Goal: Communication & Community: Answer question/provide support

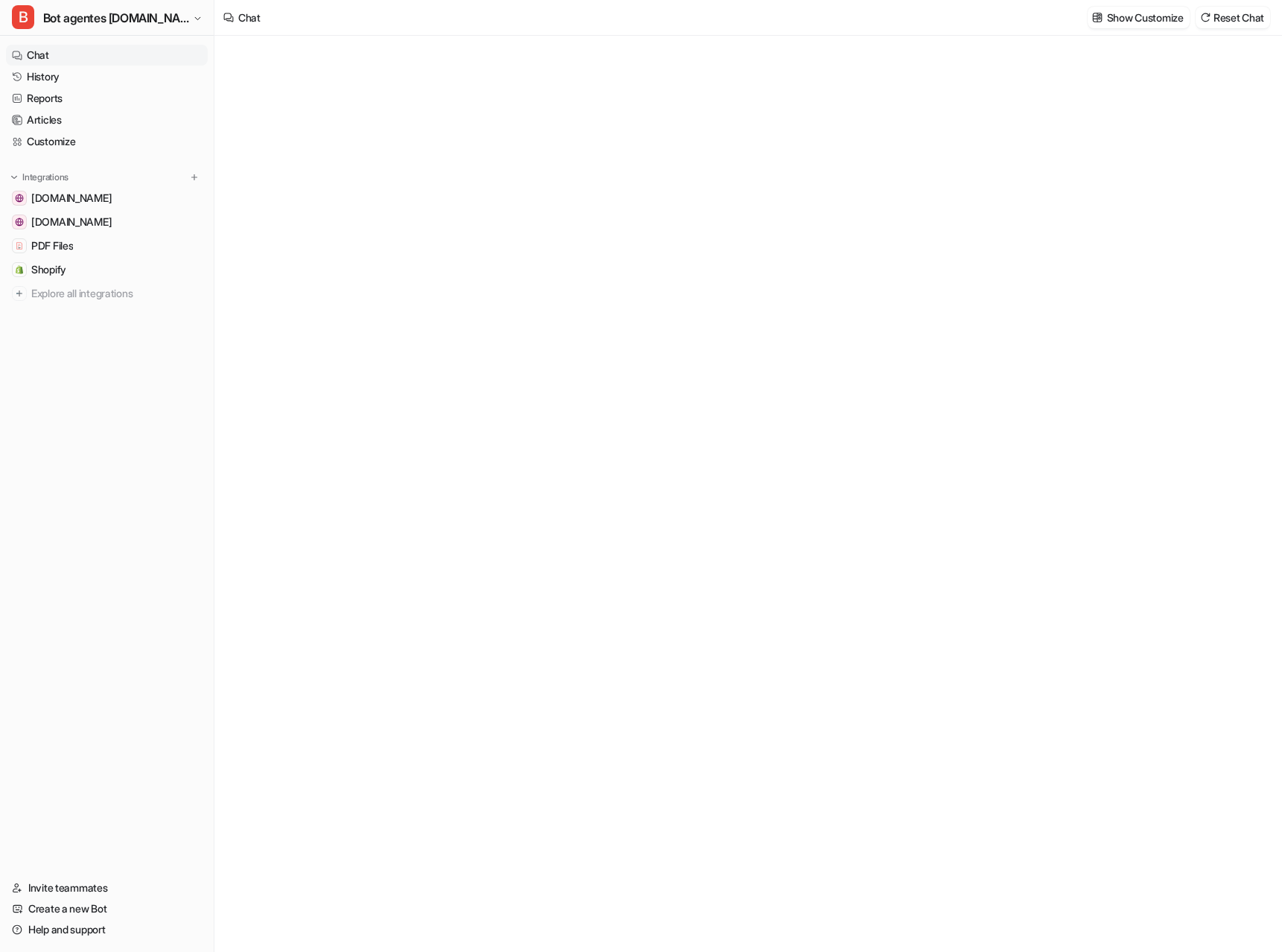
type textarea "**********"
click at [565, 497] on div at bounding box center [748, 509] width 436 height 35
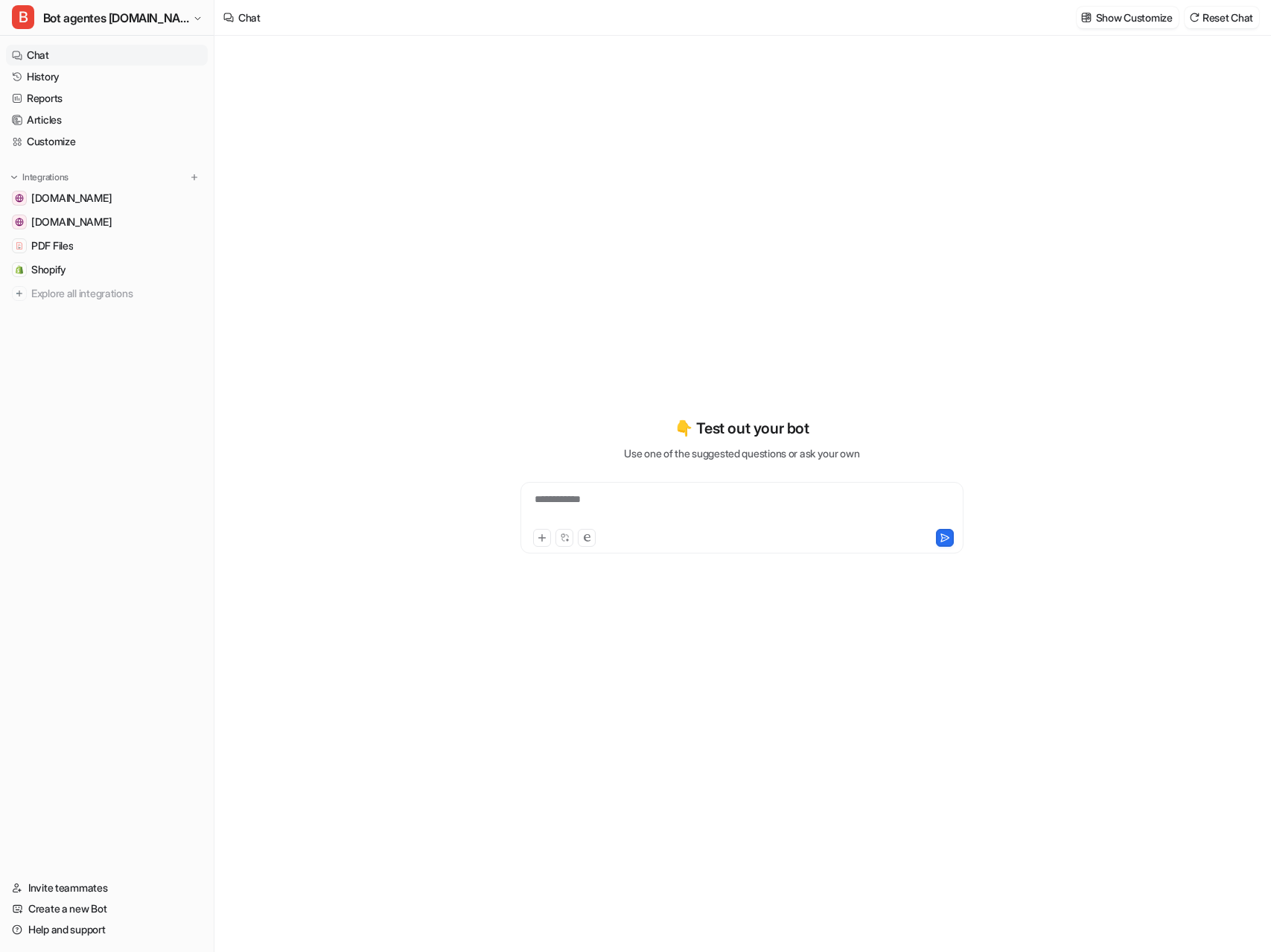
type textarea "**********"
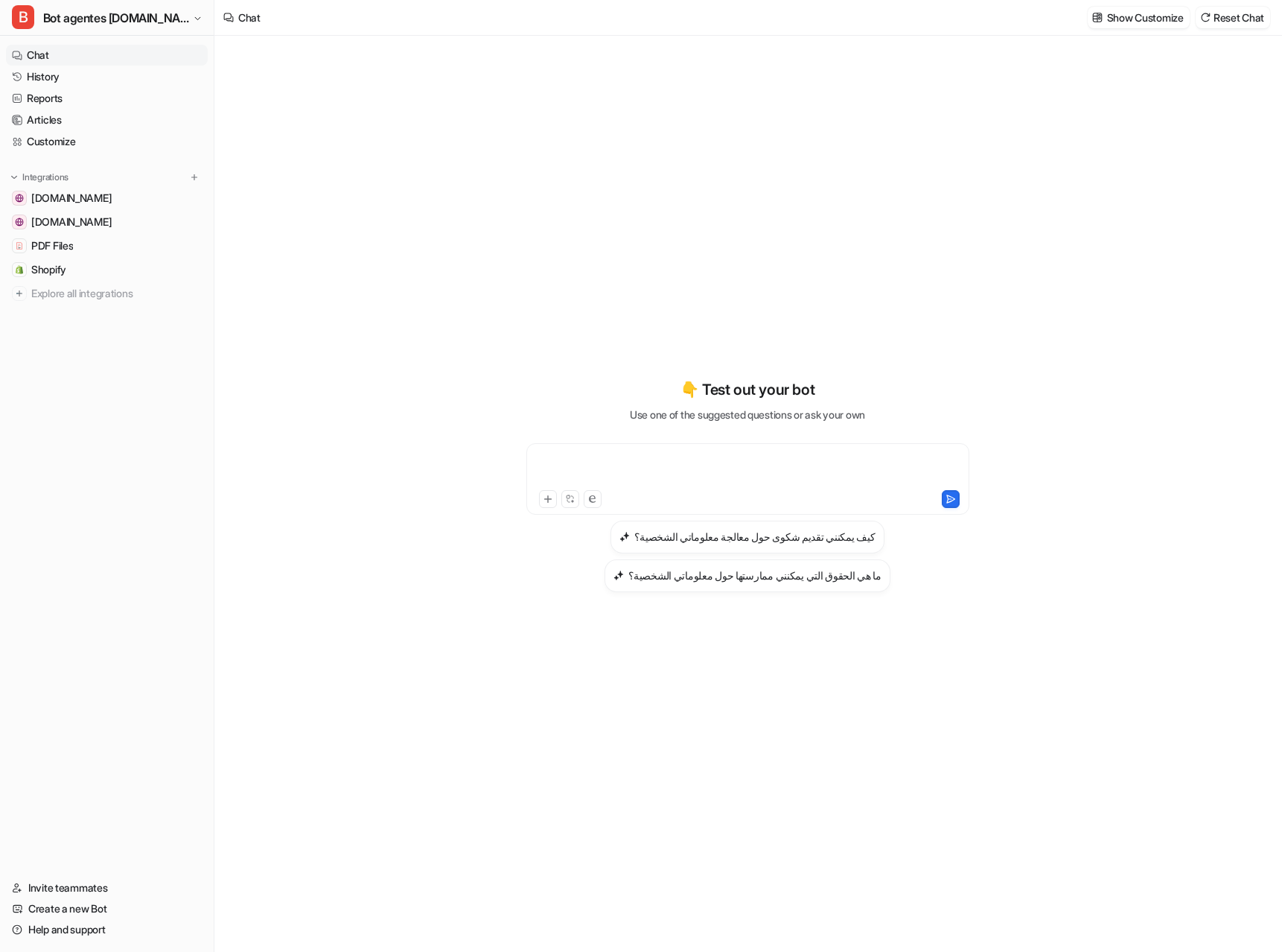
click at [584, 458] on div at bounding box center [748, 470] width 436 height 35
paste div
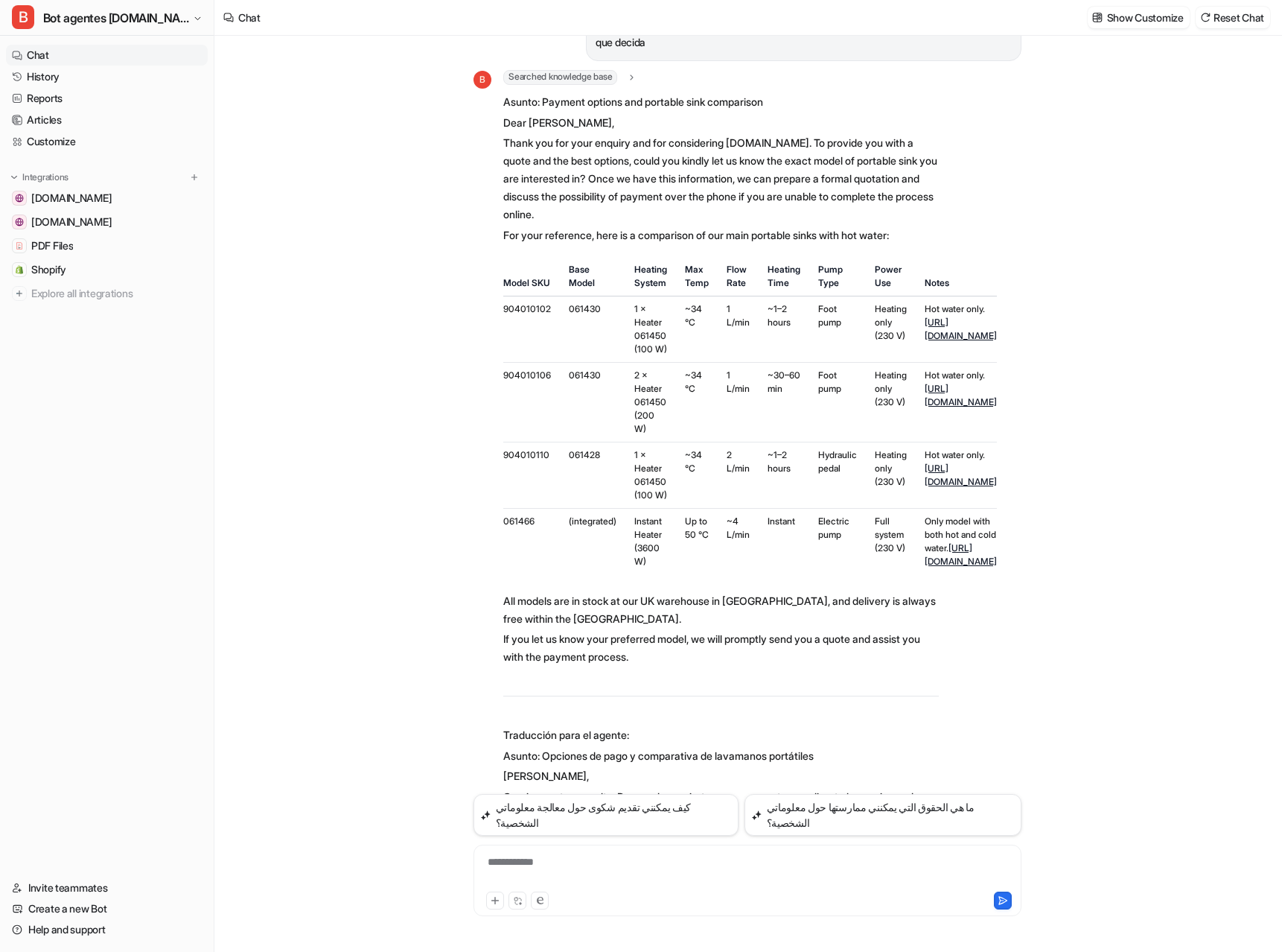
scroll to position [102, 0]
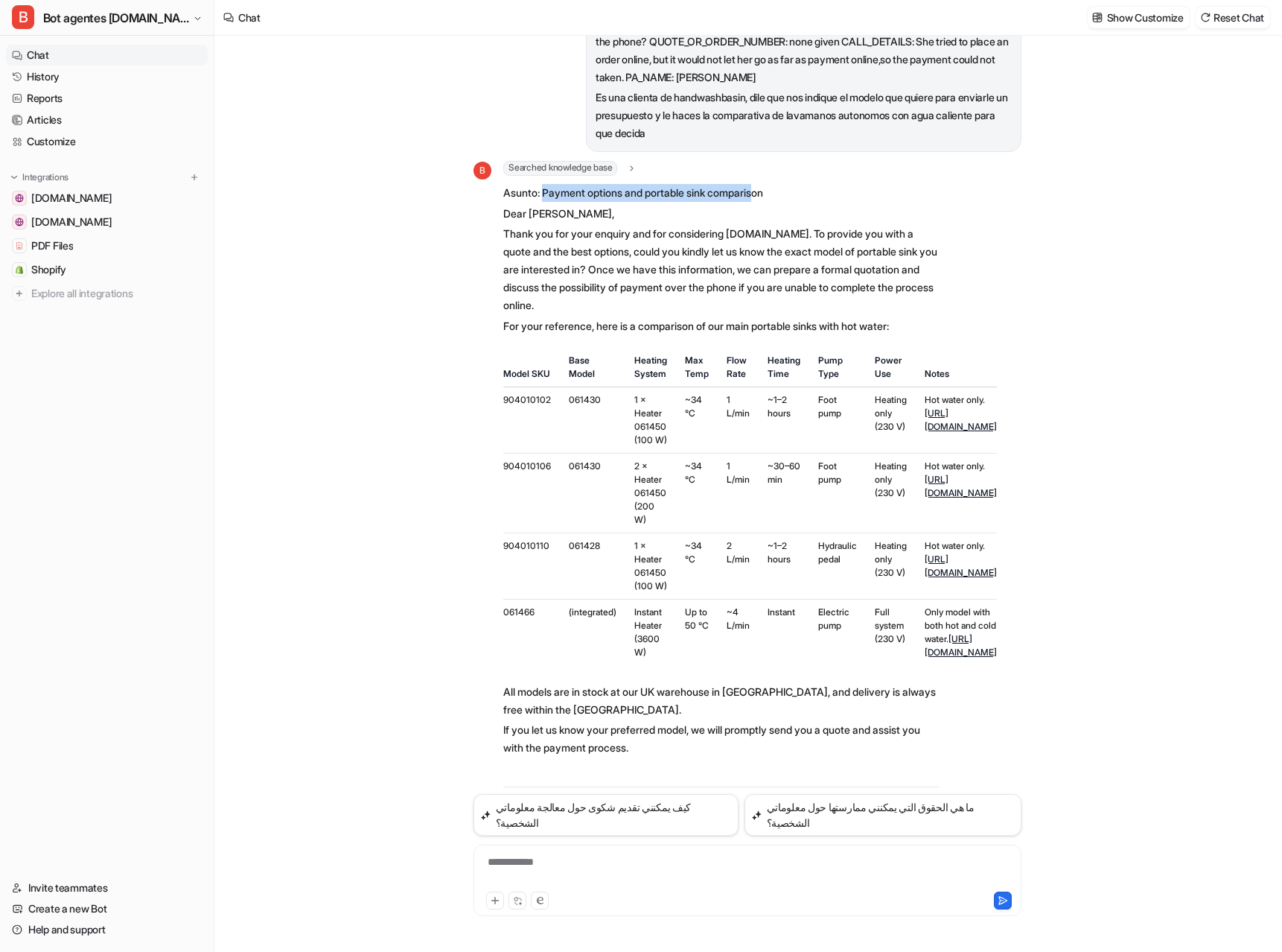
drag, startPoint x: 544, startPoint y: 176, endPoint x: 768, endPoint y: 179, distance: 224.0
click at [768, 184] on p "Asunto: Payment options and portable sink comparison" at bounding box center [721, 193] width 436 height 18
drag, startPoint x: 738, startPoint y: 172, endPoint x: 544, endPoint y: 173, distance: 194.0
click at [544, 184] on p "Asunto: Payment options and portable sink comparison" at bounding box center [721, 193] width 436 height 18
copy p "Payment options and portable sink comparison"
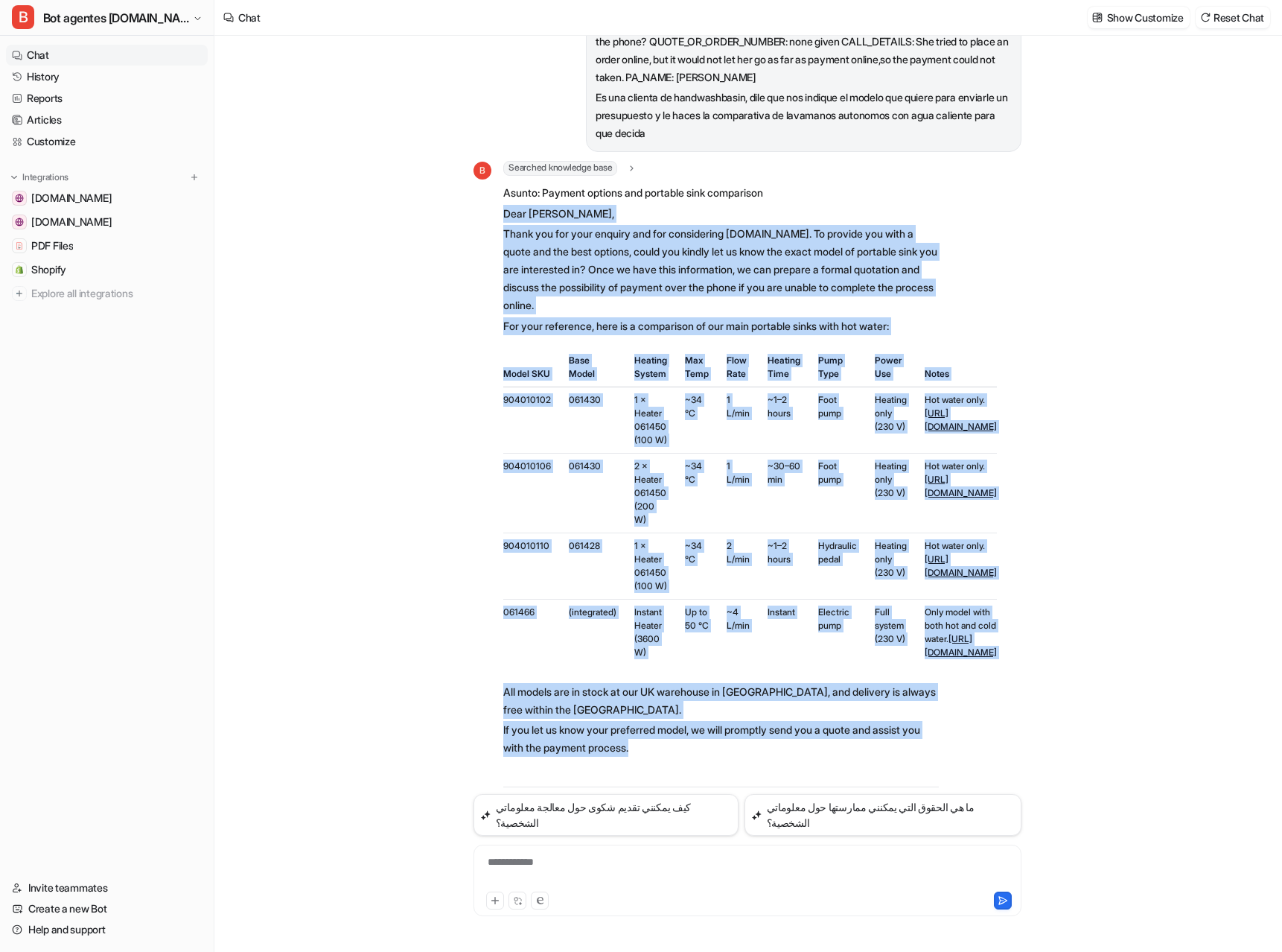
drag, startPoint x: 506, startPoint y: 194, endPoint x: 717, endPoint y: 747, distance: 591.9
click at [717, 747] on span "Asunto: Payment options and portable sink comparison Dear Amy, Thank you for yo…" at bounding box center [721, 606] width 436 height 848
copy span "Dear Amy, Thank you for your enquiry and for considering handwashbasin.com. To …"
click at [1039, 260] on div "CLI: 0441697334908 FORENAME: Amy SURNAME: Thompson TELEPHONE_NUMBER: 0169733490…" at bounding box center [748, 494] width 1066 height 916
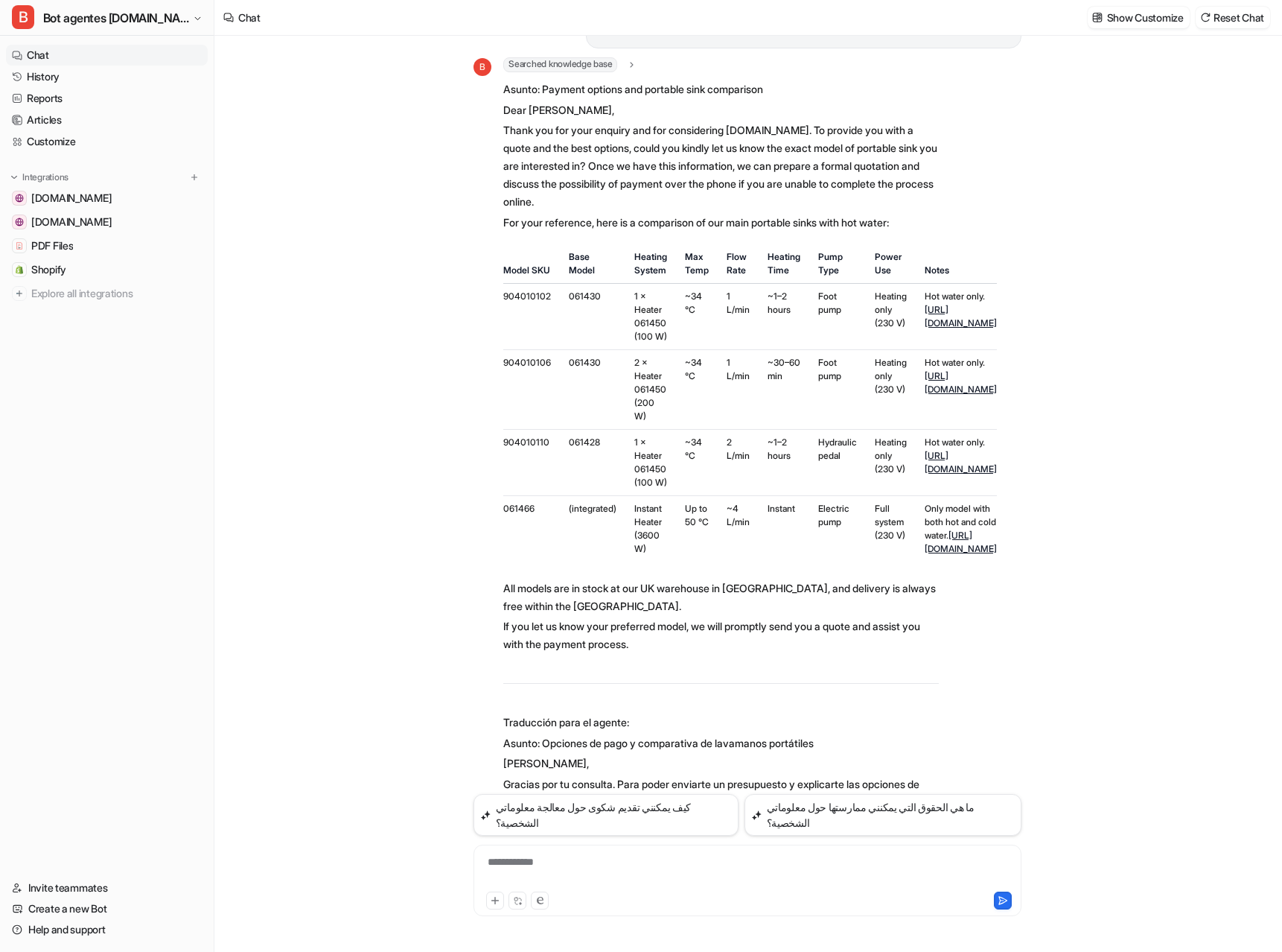
scroll to position [226, 0]
